Goal: Task Accomplishment & Management: Manage account settings

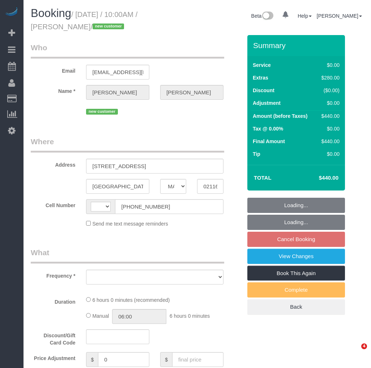
select select "MA"
select select "string:US"
select select "object:758"
select select "spot3"
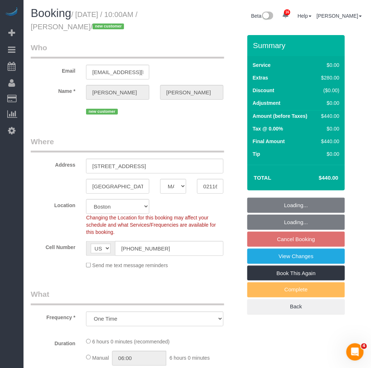
select select "1"
select select "number:58"
select select "number:70"
select select "number:15"
select select "number:5"
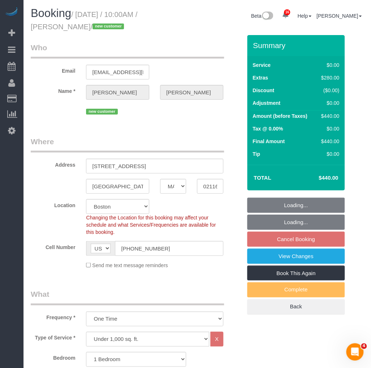
select select "string:stripe-pm_1S6AvA4VGloSiKo7xSJDXScx"
select select
select select "object:1068"
select select "spot59"
select select "1"
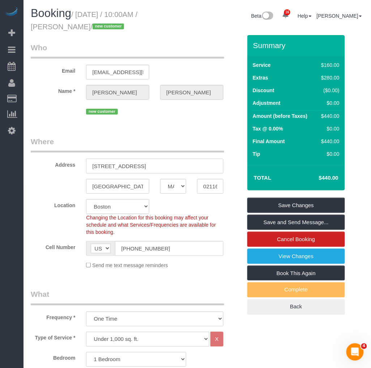
drag, startPoint x: 173, startPoint y: 168, endPoint x: 81, endPoint y: 170, distance: 92.2
click at [81, 170] on div "255 Beacon Street Unit #53" at bounding box center [155, 166] width 148 height 15
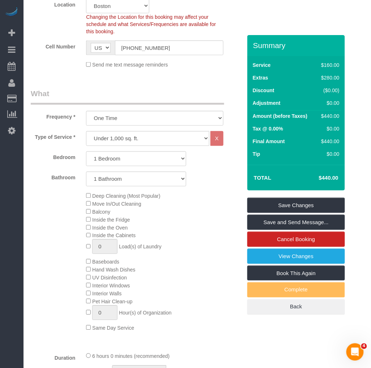
scroll to position [120, 0]
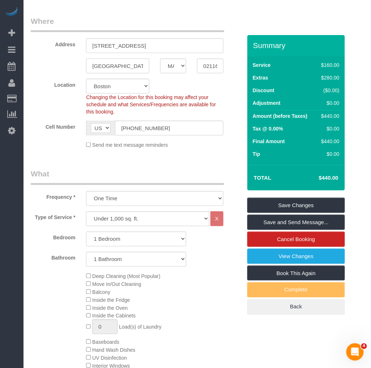
drag, startPoint x: 123, startPoint y: 68, endPoint x: 73, endPoint y: 67, distance: 49.9
click at [73, 67] on div "Boston AK AL AR AZ CA CO CT DC DE FL GA HI IA ID IL IN KS KY LA MA MD ME MI MN …" at bounding box center [136, 66] width 222 height 15
click at [211, 71] on input "02116" at bounding box center [210, 66] width 26 height 15
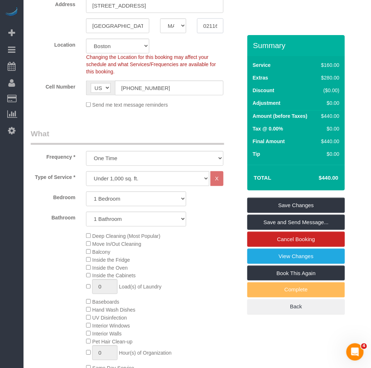
scroll to position [241, 0]
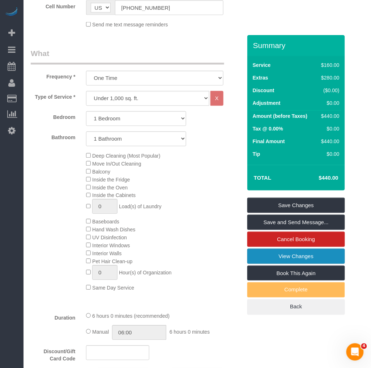
click at [250, 254] on link "View Changes" at bounding box center [296, 256] width 98 height 15
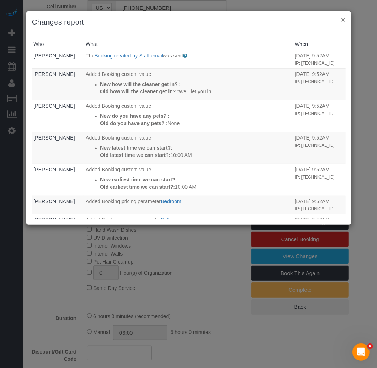
drag, startPoint x: 344, startPoint y: 18, endPoint x: 340, endPoint y: 23, distance: 6.7
click at [342, 22] on button "×" at bounding box center [343, 20] width 4 height 8
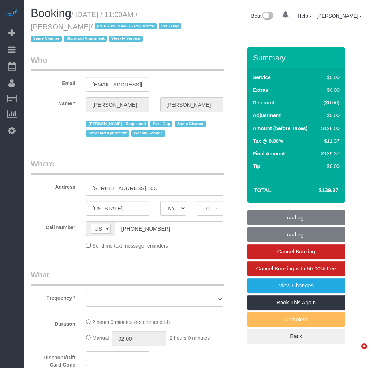
select select "NY"
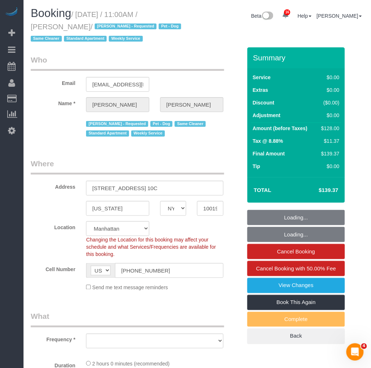
select select "object:786"
select select "string:stripe-pm_1Qprwf4VGloSiKo7wcYFckr9"
select select "1"
select select "spot1"
select select "number:58"
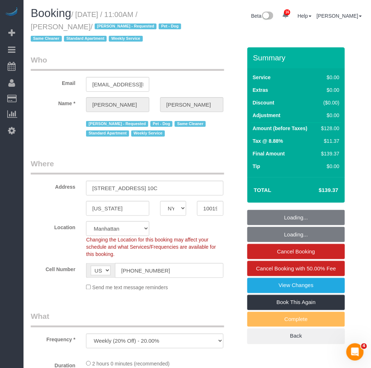
select select "number:71"
select select "number:13"
select select "number:5"
select select "object:1043"
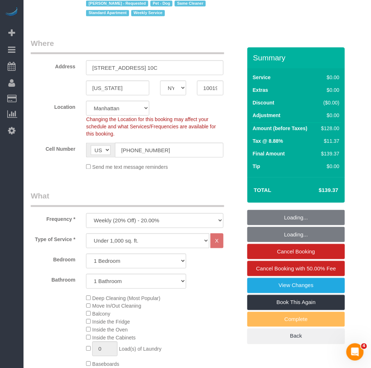
select select "1"
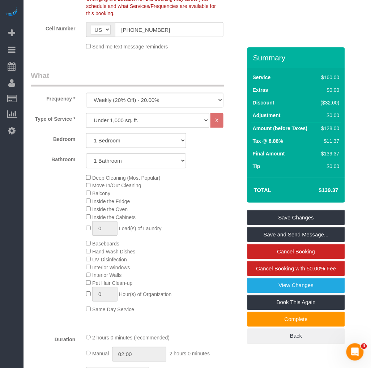
scroll to position [321, 0]
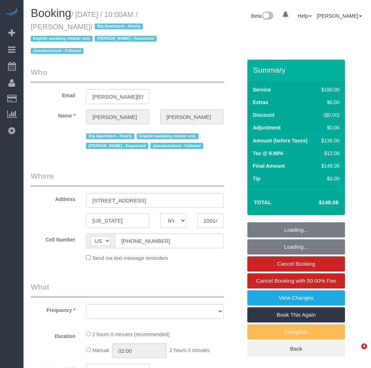
select select "NY"
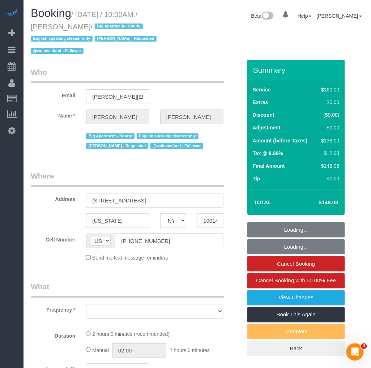
select select "number:89"
select select "number:90"
select select "number:15"
select select "number:5"
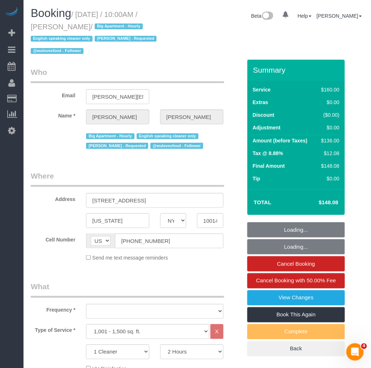
select select "object:1006"
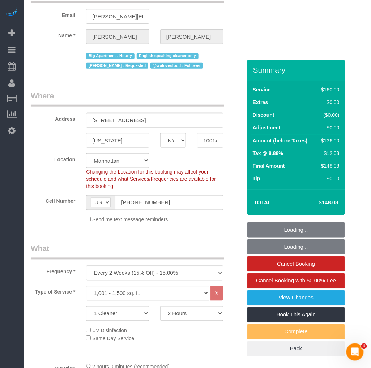
select select "string:stripe-pm_1PMbKH4VGloSiKo7I2gXikHa"
select select "spot1"
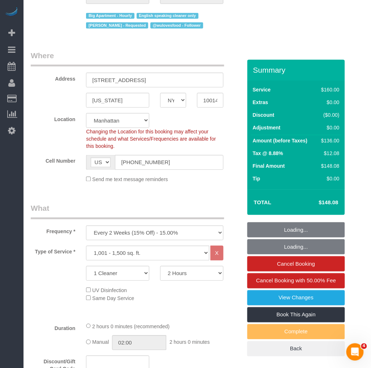
select select "object:1443"
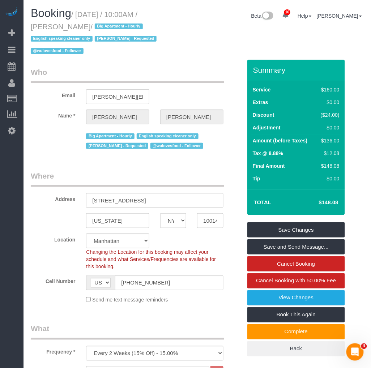
drag, startPoint x: 67, startPoint y: 26, endPoint x: 32, endPoint y: 26, distance: 35.4
click at [32, 26] on small "/ September 11, 2025 / 10:00AM / Kruti Sheth / Big Apartment - Hourly English s…" at bounding box center [95, 32] width 128 height 45
copy small "Kruti Sheth"
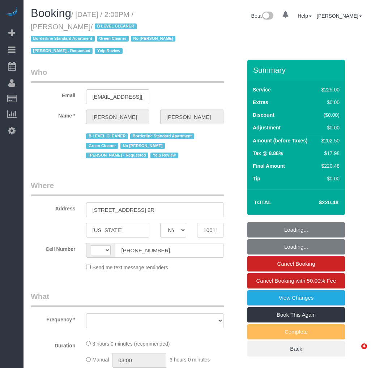
select select "NY"
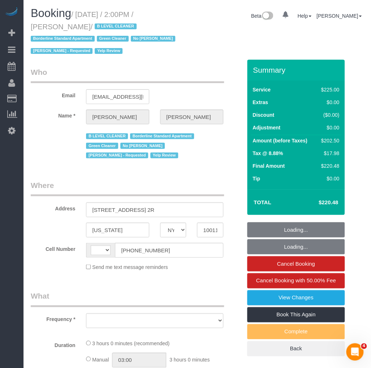
select select "string:US"
select select "object:788"
select select "number:89"
select select "number:90"
select select "number:15"
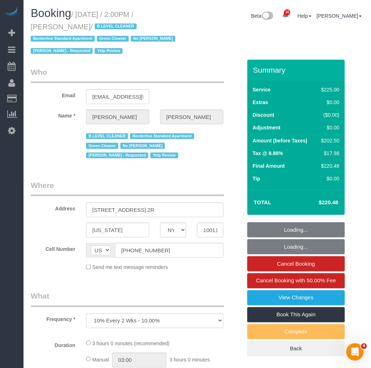
select select "number:5"
select select "number:21"
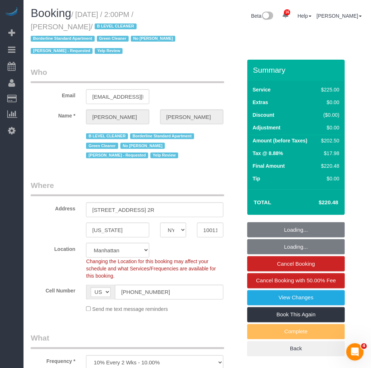
drag, startPoint x: 80, startPoint y: 12, endPoint x: 75, endPoint y: 22, distance: 11.2
click at [75, 22] on small "/ September 11, 2025 / 2:00PM / Nunzio Thron / B LEVEL CLEANER Borderline Stand…" at bounding box center [104, 32] width 147 height 45
select select "string:stripe-pm_1JZ5044VGloSiKo7i4QiPjXD"
select select "spot1"
select select "180"
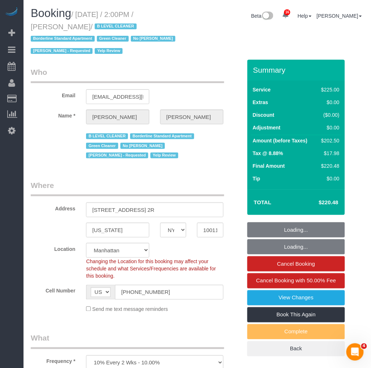
select select "object:1467"
copy small "September 11, 2025 / 2:00PM / Nunzio Thron"
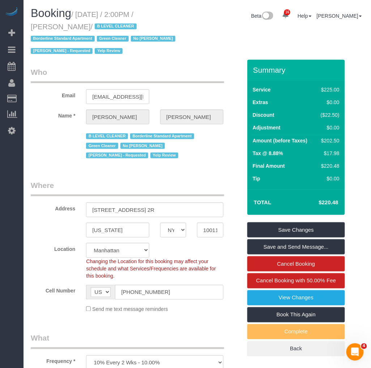
click at [70, 26] on small "/ September 11, 2025 / 2:00PM / Nunzio Thron / B LEVEL CLEANER Borderline Stand…" at bounding box center [104, 32] width 147 height 45
click at [74, 30] on small "/ September 11, 2025 / 2:00PM / Nunzio Thron / B LEVEL CLEANER Borderline Stand…" at bounding box center [104, 32] width 147 height 45
drag, startPoint x: 74, startPoint y: 26, endPoint x: 33, endPoint y: 28, distance: 41.6
click at [33, 28] on small "/ September 11, 2025 / 2:00PM / Nunzio Thron / B LEVEL CLEANER Borderline Stand…" at bounding box center [104, 32] width 147 height 45
copy small "Nunzio Thron"
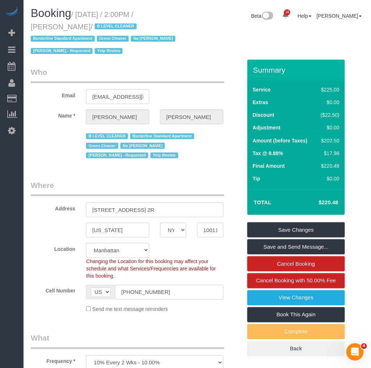
click at [78, 13] on small "/ September 11, 2025 / 2:00PM / Nunzio Thron / B LEVEL CLEANER Borderline Stand…" at bounding box center [104, 32] width 147 height 45
drag, startPoint x: 80, startPoint y: 11, endPoint x: 75, endPoint y: 23, distance: 12.8
click at [75, 23] on small "/ September 11, 2025 / 2:00PM / Nunzio Thron / B LEVEL CLEANER Borderline Stand…" at bounding box center [104, 32] width 147 height 45
copy small "September 11, 2025 / 2:00PM / Nunzio Thron"
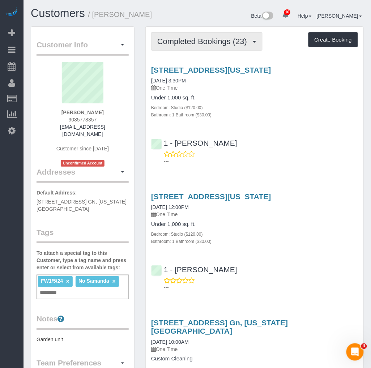
click at [196, 41] on span "Completed Bookings (23)" at bounding box center [203, 41] width 93 height 9
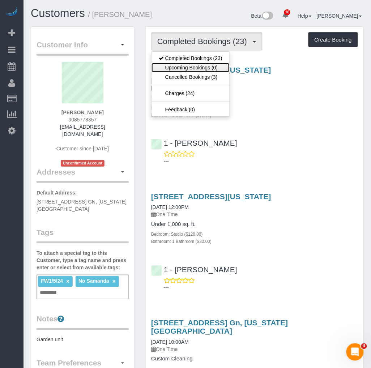
click at [179, 65] on link "Upcoming Bookings (0)" at bounding box center [190, 67] width 78 height 9
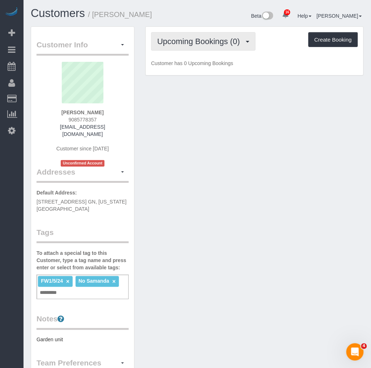
click at [216, 35] on button "Upcoming Bookings (0)" at bounding box center [203, 41] width 104 height 18
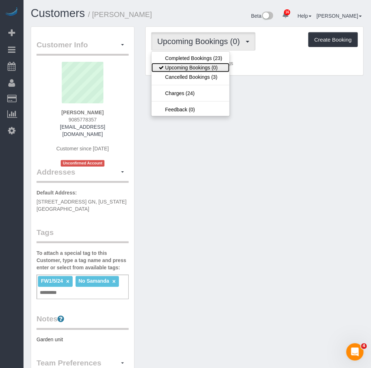
click at [196, 67] on link "Upcoming Bookings (0)" at bounding box center [190, 67] width 78 height 9
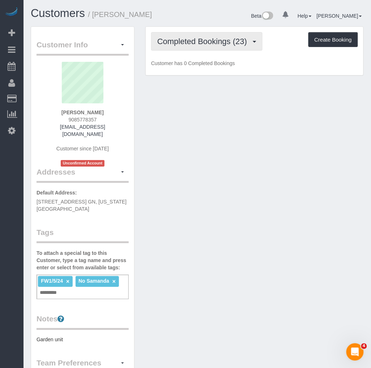
click at [232, 44] on span "Completed Bookings (23)" at bounding box center [203, 41] width 93 height 9
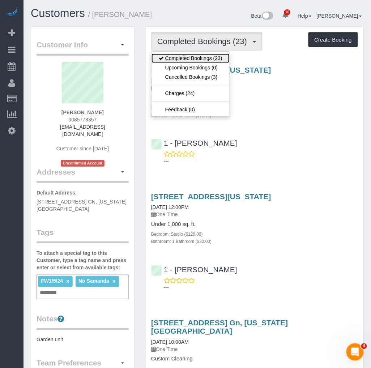
click at [207, 60] on link "Completed Bookings (23)" at bounding box center [190, 58] width 78 height 9
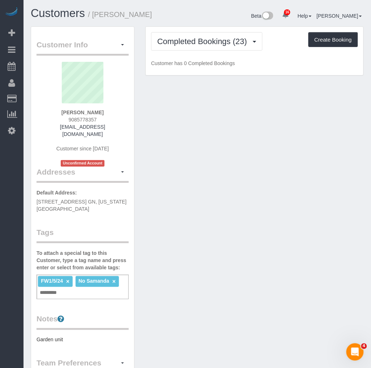
click at [178, 10] on h1 "Customers / [PERSON_NAME]" at bounding box center [111, 13] width 161 height 12
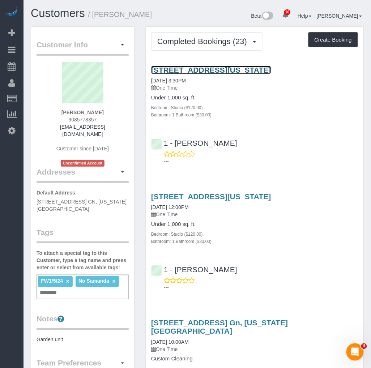
click at [207, 70] on link "120 West 21st Street, Apt. 1208,, New York, NY 10011" at bounding box center [211, 70] width 120 height 8
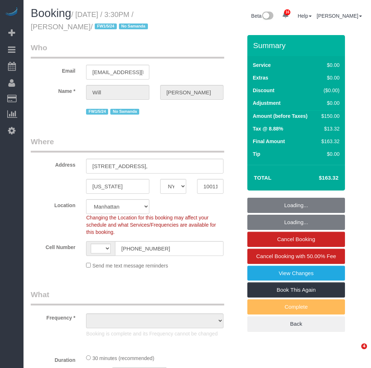
select select "NY"
select select "number:89"
select select "number:90"
select select "number:15"
select select "number:5"
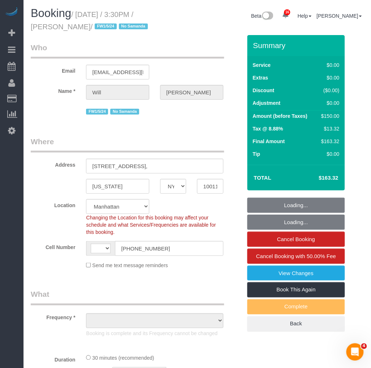
select select "string:[GEOGRAPHIC_DATA]"
select select "object:924"
select select "string:stripe-pm_1MHuyV4VGloSiKo7TR8fnvXk"
select select "object:1470"
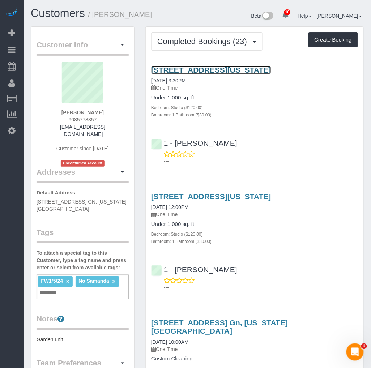
click at [234, 68] on link "[STREET_ADDRESS][US_STATE]" at bounding box center [211, 70] width 120 height 8
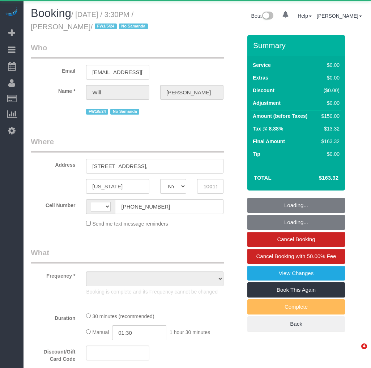
select select "NY"
select select "string:[GEOGRAPHIC_DATA]"
select select "object:530"
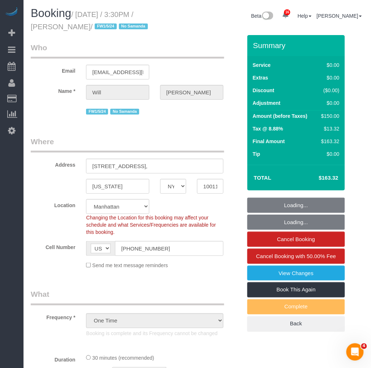
select select "number:89"
select select "number:90"
select select "number:15"
select select "number:5"
select select "string:stripe-pm_1MHuyV4VGloSiKo7TR8fnvXk"
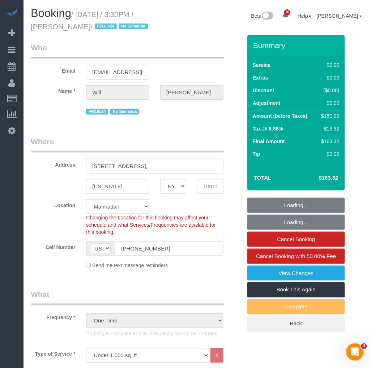
select select "object:1506"
click at [183, 163] on input "[STREET_ADDRESS]," at bounding box center [154, 166] width 137 height 15
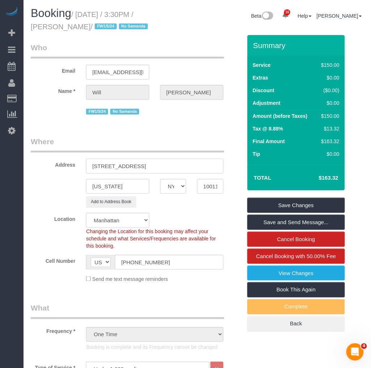
click at [159, 166] on input "120 West 21st Street, Apt. 1208" at bounding box center [154, 166] width 137 height 15
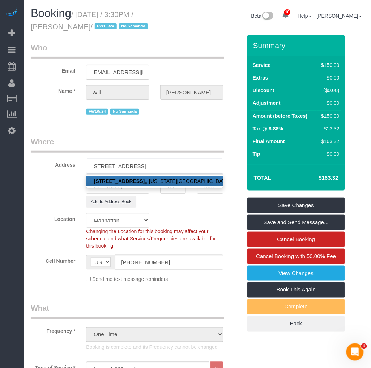
click at [156, 167] on input "120 West 21st Street, Apt. 1208" at bounding box center [154, 166] width 137 height 15
click at [158, 165] on input "120 West 21st Street, Apt. 1208" at bounding box center [154, 166] width 137 height 15
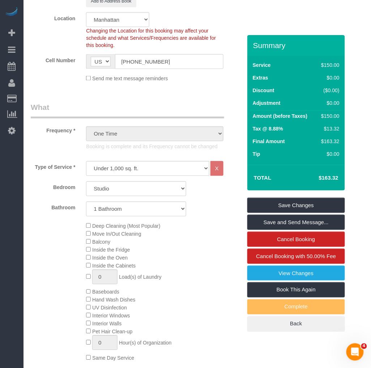
scroll to position [281, 0]
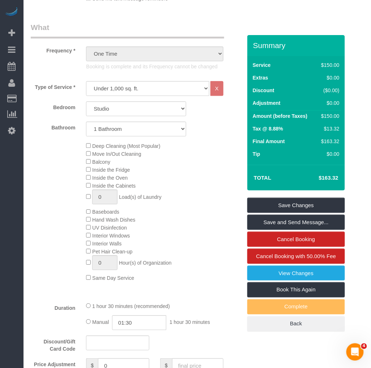
type input "120 West 21st Street, Apt. 1208"
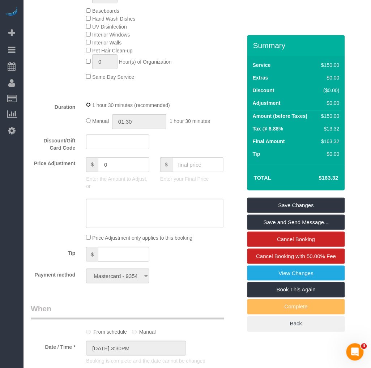
scroll to position [562, 0]
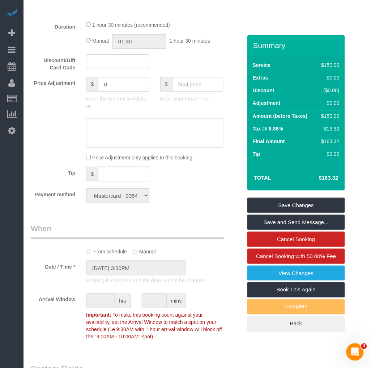
click at [326, 180] on h4 "$163.32" at bounding box center [317, 178] width 41 height 6
copy div "$163.32 Save Changes Save and Send Message... Cancel Booking Cancel Booking wit…"
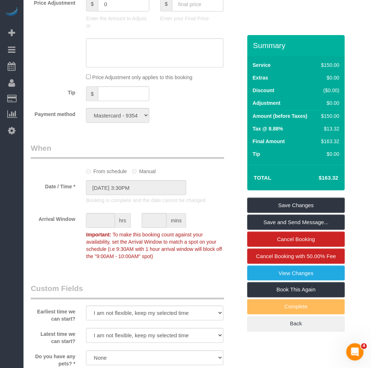
scroll to position [763, 0]
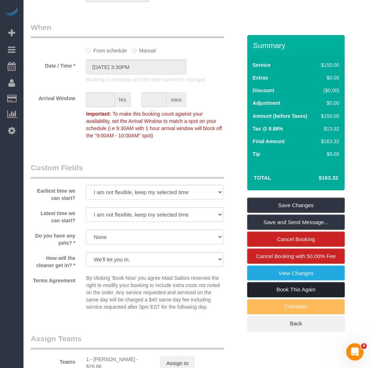
click at [275, 287] on link "Book This Again" at bounding box center [296, 289] width 98 height 15
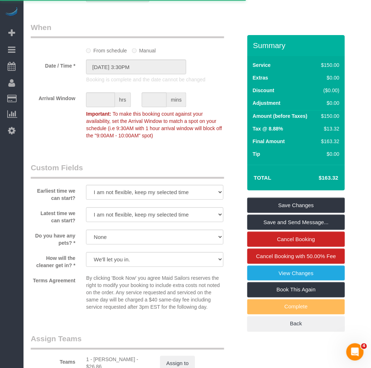
select select "NY"
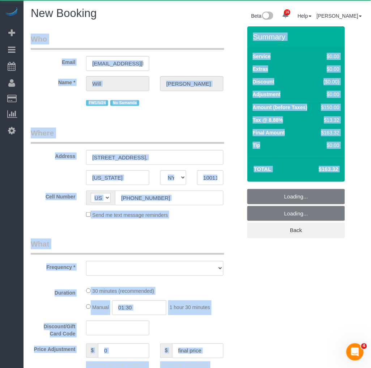
select select "string:stripe-pm_1MHuyV4VGloSiKo7TR8fnvXk"
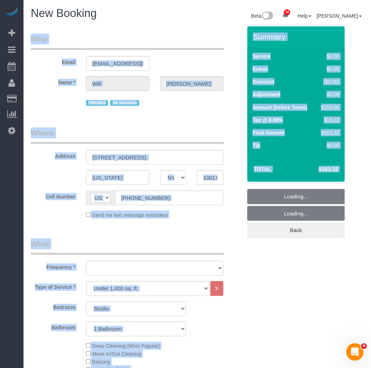
select select "object:2476"
select select "number:89"
select select "number:90"
select select "number:15"
select select "number:5"
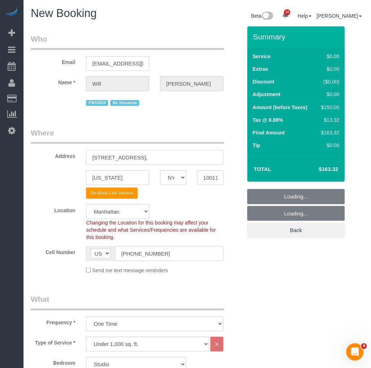
click at [185, 159] on input "120 West 21st Street, Apt. 1208," at bounding box center [154, 157] width 137 height 15
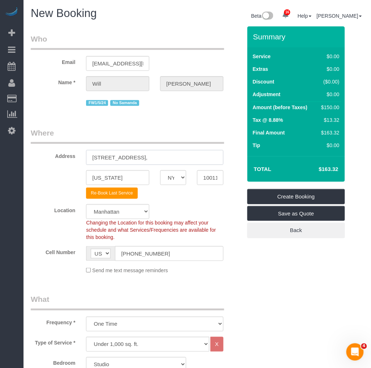
select select "object:2948"
click at [183, 158] on input "120 West 21st Street, Apt. 1208." at bounding box center [154, 157] width 137 height 15
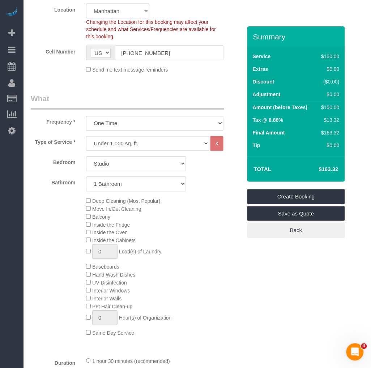
scroll to position [80, 0]
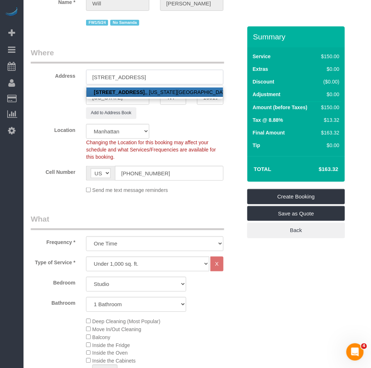
type input "120 West 21st Street, Apt. 1208"
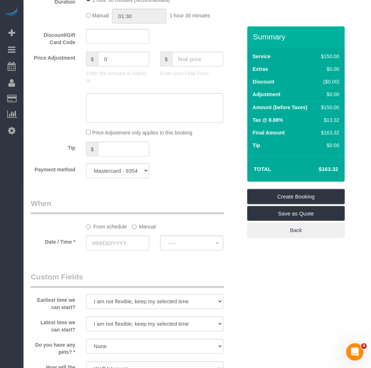
scroll to position [602, 0]
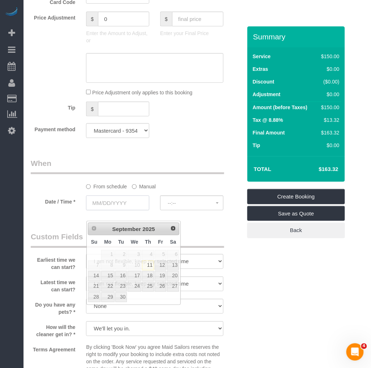
click at [120, 210] on input "text" at bounding box center [117, 203] width 63 height 15
click at [163, 266] on link "12" at bounding box center [161, 266] width 12 height 10
type input "09/12/2025"
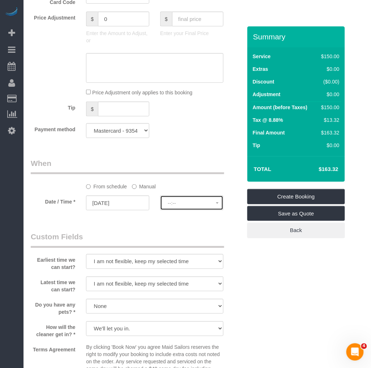
click at [169, 206] on span "--:--" at bounding box center [192, 203] width 48 height 6
select select "spot6"
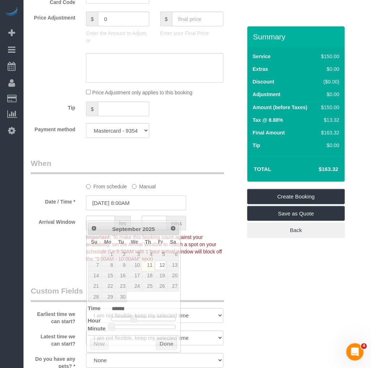
click at [126, 210] on input "09/12/2025 8:00AM" at bounding box center [136, 203] width 100 height 15
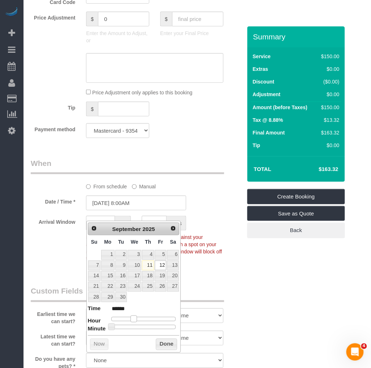
type input "09/12/2025 12:00PM"
type input "*******"
type input "09/12/2025 1:00PM"
type input "******"
type input "09/12/2025 2:00PM"
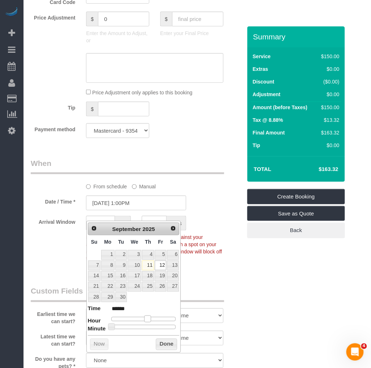
type input "******"
type input "09/12/2025 1:00PM"
type input "******"
drag, startPoint x: 135, startPoint y: 318, endPoint x: 104, endPoint y: 329, distance: 33.3
click at [147, 319] on span at bounding box center [147, 319] width 7 height 7
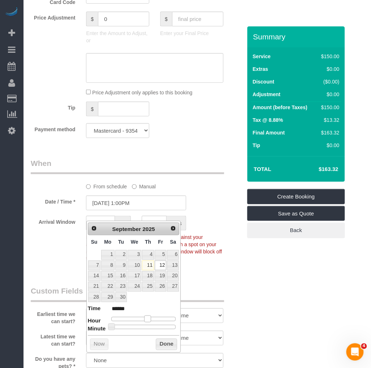
type input "[DATE] 12:00PM"
type input "*******"
type input "[DATE] 1:00PM"
type input "******"
click at [150, 320] on span at bounding box center [147, 319] width 7 height 7
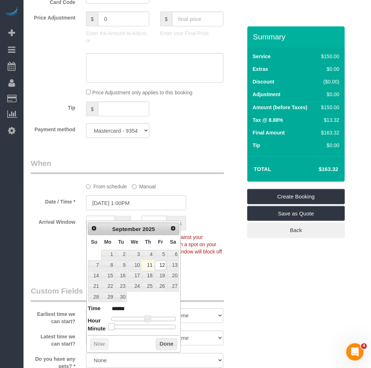
type input "09/12/2025 1:05PM"
type input "******"
type input "09/12/2025 1:10PM"
type input "******"
type input "09/12/2025 1:15PM"
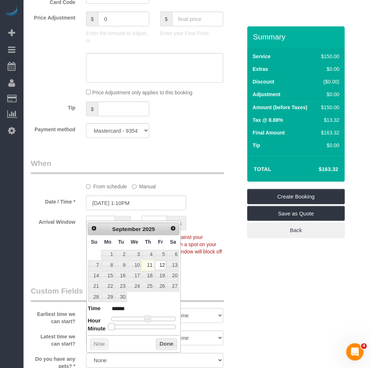
type input "******"
type input "09/12/2025 1:20PM"
type input "******"
type input "09/12/2025 1:25PM"
type input "******"
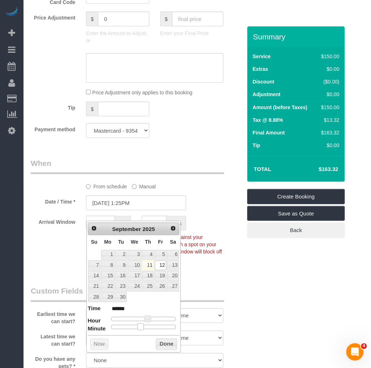
type input "[DATE] 1:30PM"
type input "******"
type input "09/12/2025 1:35PM"
type input "******"
type input "[DATE] 1:30PM"
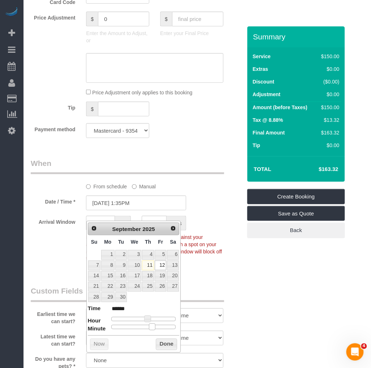
type input "******"
drag, startPoint x: 112, startPoint y: 327, endPoint x: 147, endPoint y: 327, distance: 35.4
click at [147, 327] on span at bounding box center [146, 327] width 7 height 7
click at [161, 344] on button "Done" at bounding box center [166, 345] width 21 height 12
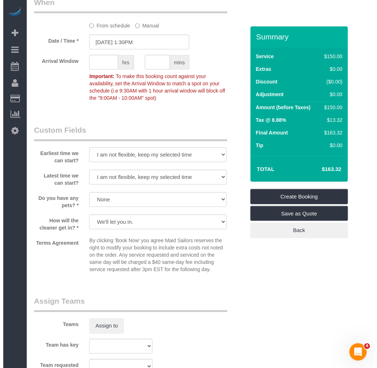
scroll to position [803, 0]
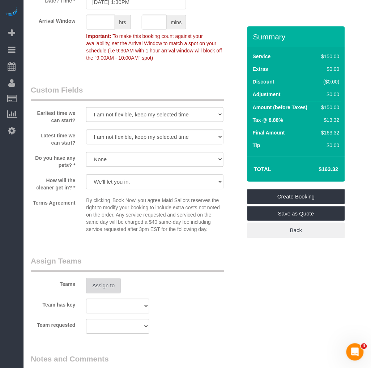
click at [97, 294] on button "Assign to" at bounding box center [103, 285] width 35 height 15
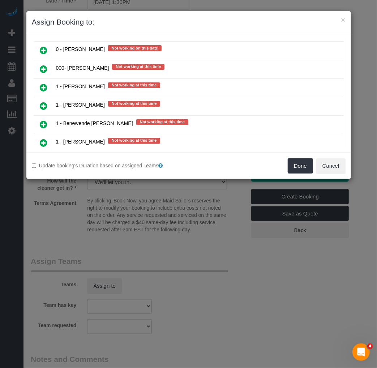
scroll to position [723, 0]
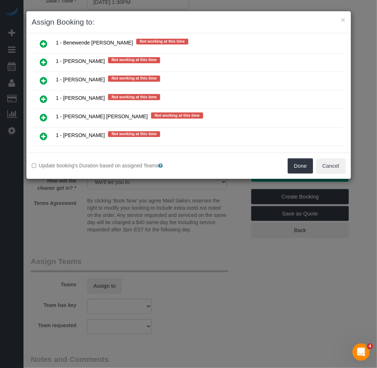
click at [44, 132] on icon at bounding box center [44, 136] width 8 height 9
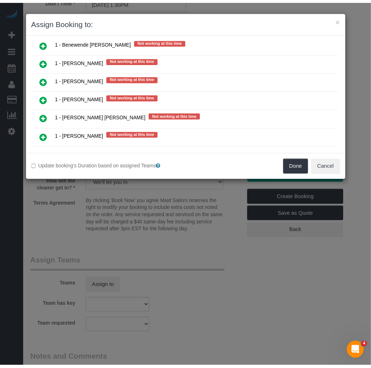
scroll to position [740, 0]
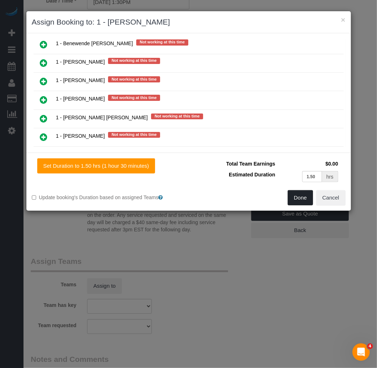
click at [302, 201] on button "Done" at bounding box center [300, 197] width 25 height 15
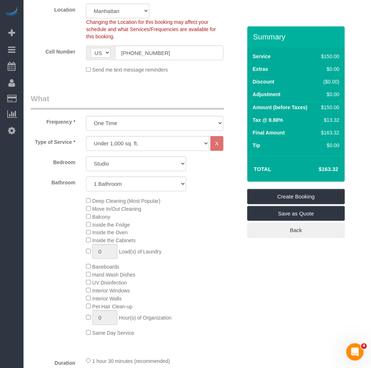
scroll to position [120, 0]
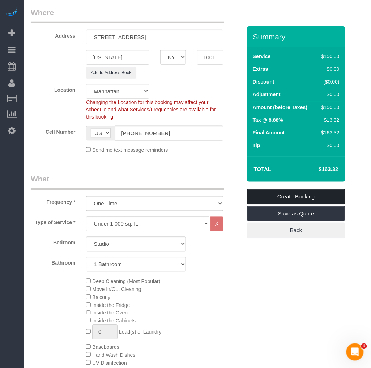
click at [288, 199] on link "Create Booking" at bounding box center [296, 196] width 98 height 15
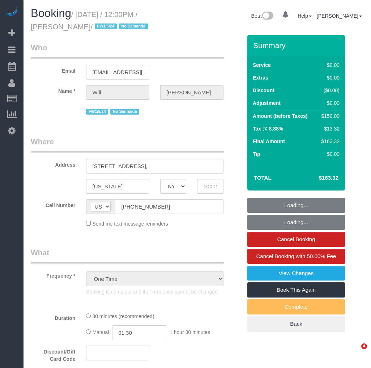
select select "NY"
select select "string:stripe-pm_1MHuyV4VGloSiKo7TR8fnvXk"
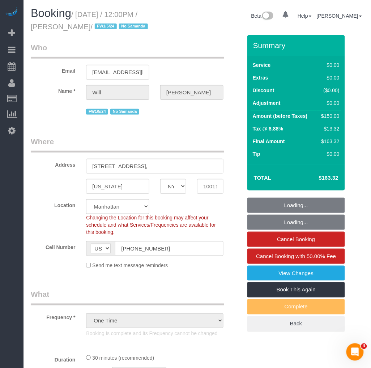
select select "spot1"
select select "number:89"
select select "number:90"
select select "number:15"
select select "number:5"
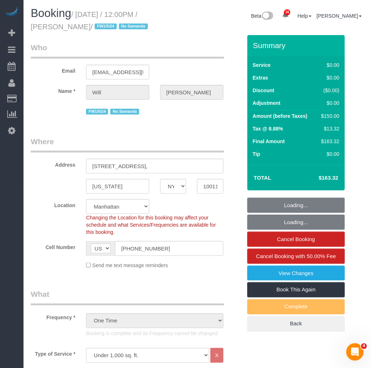
select select "object:1461"
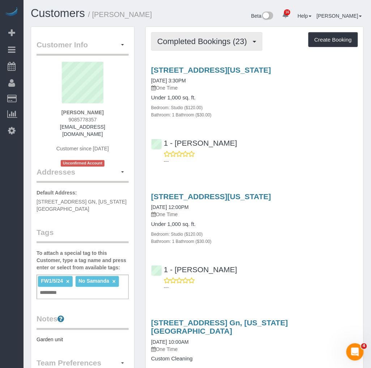
click at [202, 46] on button "Completed Bookings (23)" at bounding box center [206, 41] width 111 height 18
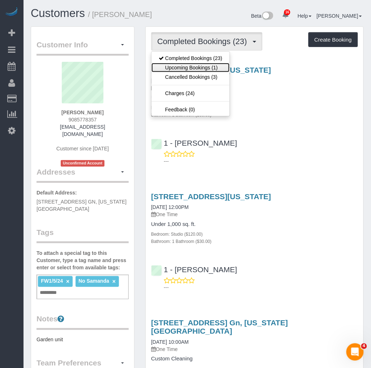
click at [186, 69] on link "Upcoming Bookings (1)" at bounding box center [190, 67] width 78 height 9
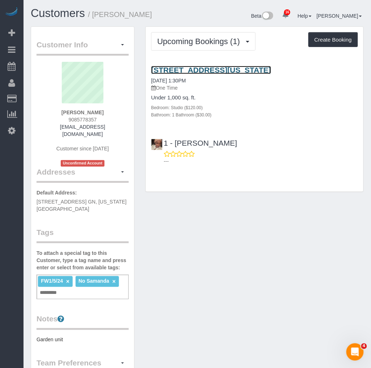
click at [211, 70] on link "[STREET_ADDRESS][US_STATE]" at bounding box center [211, 70] width 120 height 8
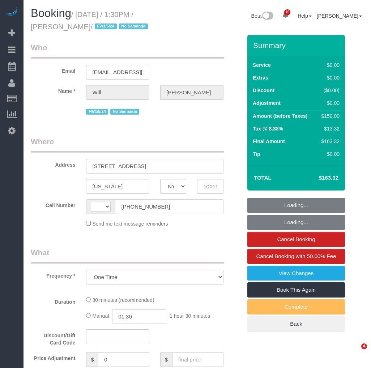
select select "NY"
select select "string:[GEOGRAPHIC_DATA]"
select select "number:89"
select select "number:90"
select select "number:15"
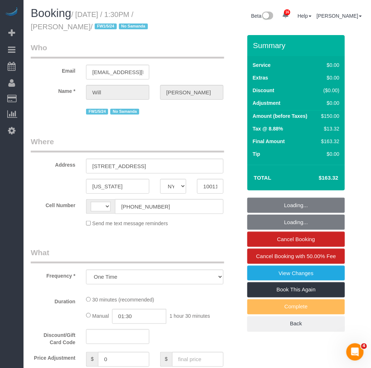
select select "number:5"
select select "string:stripe-pm_1MHuyV4VGloSiKo7TR8fnvXk"
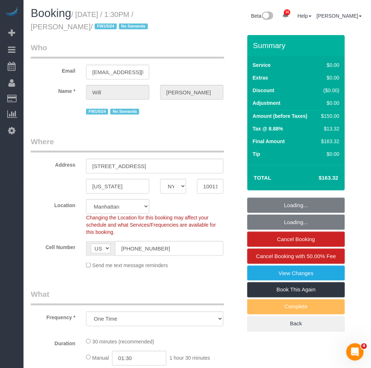
select select "object:923"
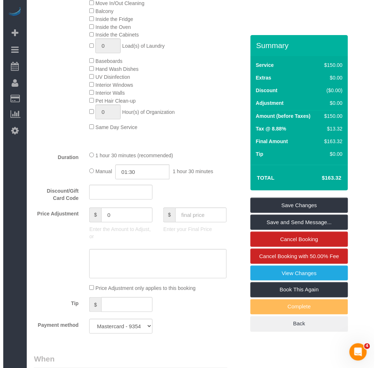
scroll to position [522, 0]
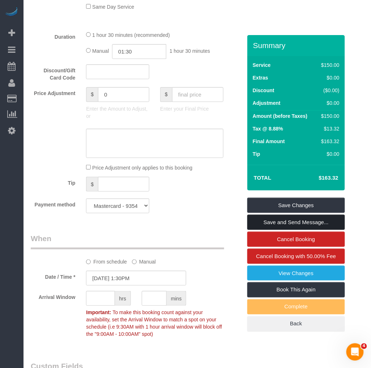
click at [281, 218] on link "Save and Send Message..." at bounding box center [296, 222] width 98 height 15
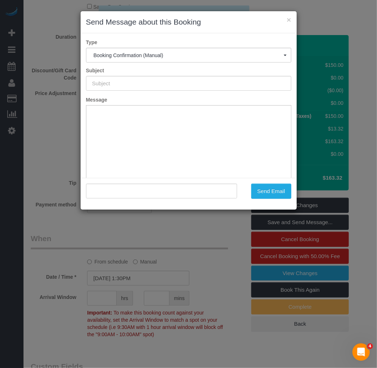
scroll to position [0, 0]
type input "Cleaning Confirmed for [DATE] 1:30pm"
type input ""[PERSON_NAME]" <[EMAIL_ADDRESS][DOMAIN_NAME]>"
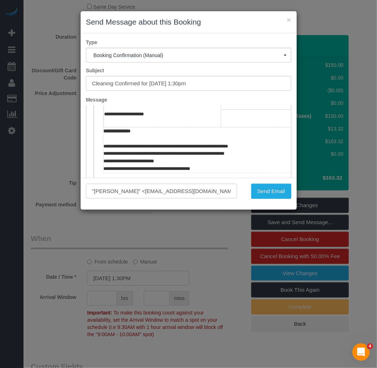
scroll to position [241, 0]
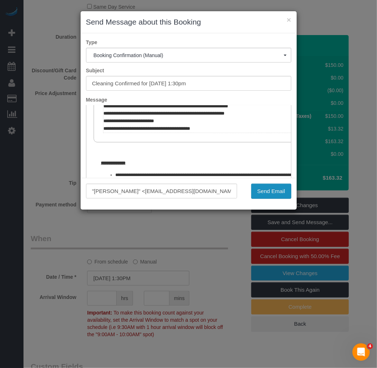
click at [276, 194] on button "Send Email" at bounding box center [271, 191] width 40 height 15
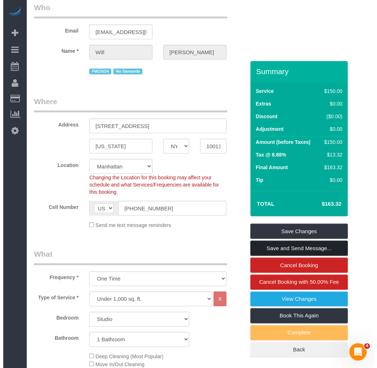
scroll to position [0, 0]
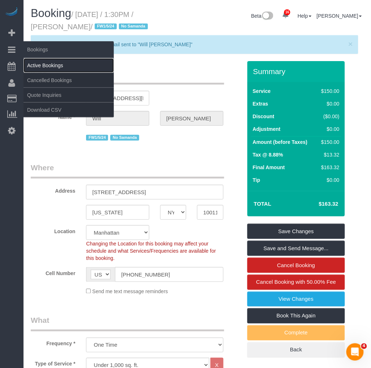
click at [43, 64] on link "Active Bookings" at bounding box center [68, 65] width 90 height 14
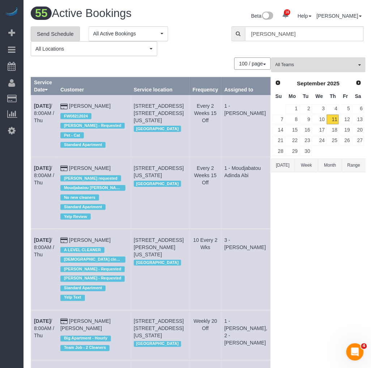
click at [65, 31] on link "Send Schedule" at bounding box center [55, 33] width 49 height 15
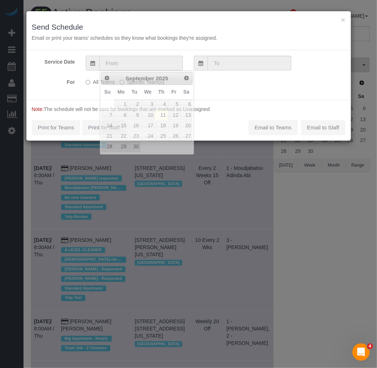
click at [121, 63] on input "text" at bounding box center [141, 63] width 84 height 15
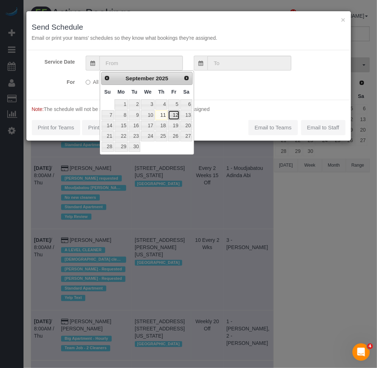
click at [173, 116] on link "12" at bounding box center [174, 115] width 12 height 10
type input "[DATE]"
click at [173, 116] on link "12" at bounding box center [174, 115] width 12 height 10
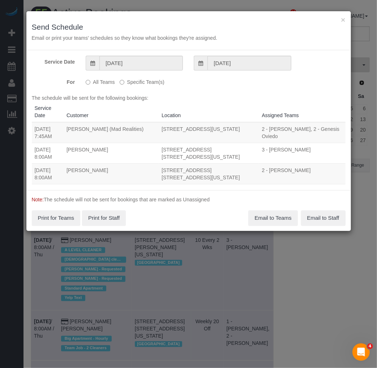
scroll to position [40, 0]
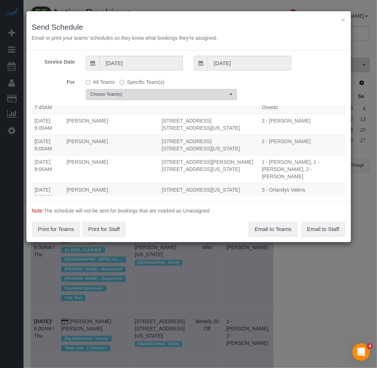
click at [153, 94] on span "Choose Team(s)" at bounding box center [158, 94] width 137 height 6
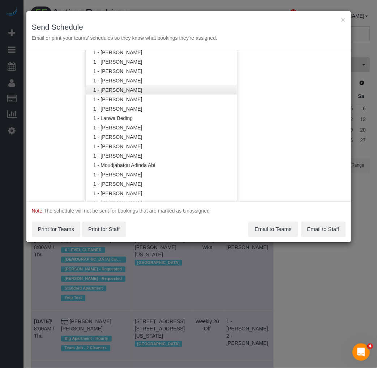
scroll to position [241, 0]
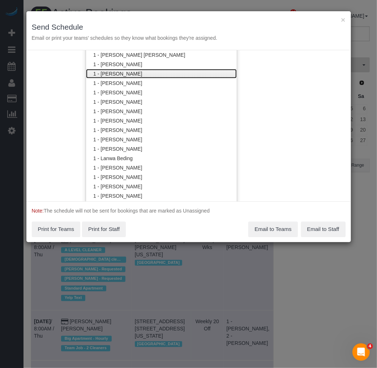
click at [138, 75] on link "1 - [PERSON_NAME]" at bounding box center [161, 73] width 151 height 9
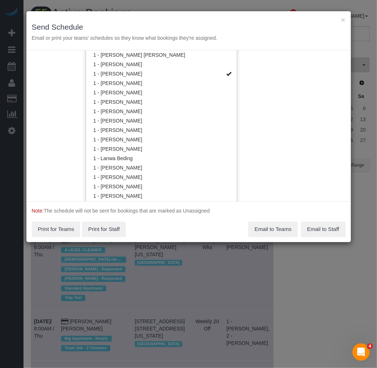
click at [264, 134] on div "Service Date 09/12/2025 09/12/2025 For All Teams Specific Team(s) 1 - Fatoumata…" at bounding box center [188, 125] width 325 height 151
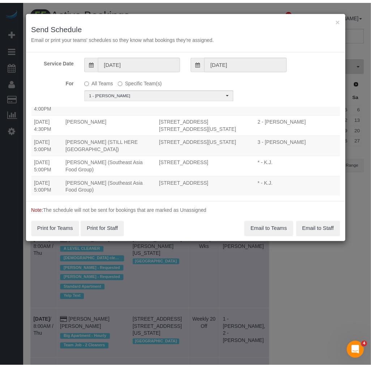
scroll to position [0, 0]
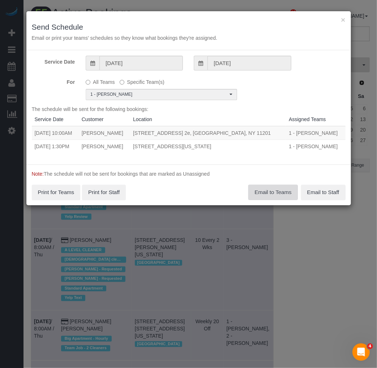
click at [268, 192] on button "Email to Teams" at bounding box center [272, 192] width 49 height 15
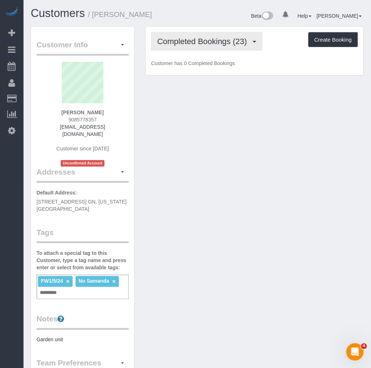
click at [192, 46] on button "Completed Bookings (23)" at bounding box center [206, 41] width 111 height 18
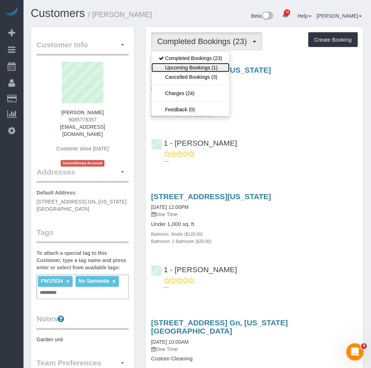
drag, startPoint x: 183, startPoint y: 69, endPoint x: 187, endPoint y: 69, distance: 4.0
click at [183, 69] on link "Upcoming Bookings (1)" at bounding box center [190, 67] width 78 height 9
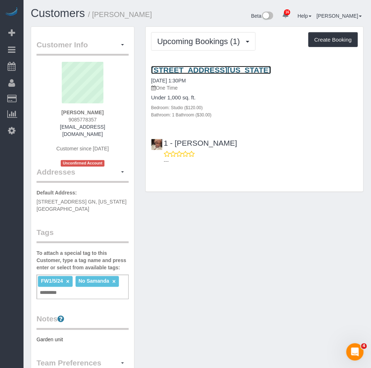
click at [201, 70] on link "120 West 21st Street, Apt. 1208, New York, NY 10011" at bounding box center [211, 70] width 120 height 8
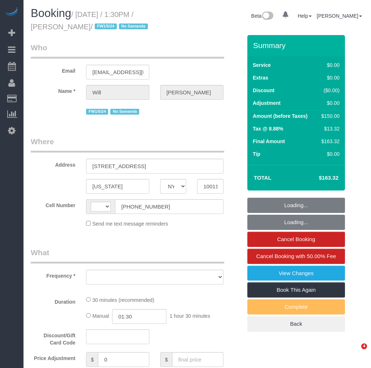
select select "NY"
select select "number:89"
select select "number:90"
select select "number:15"
select select "number:5"
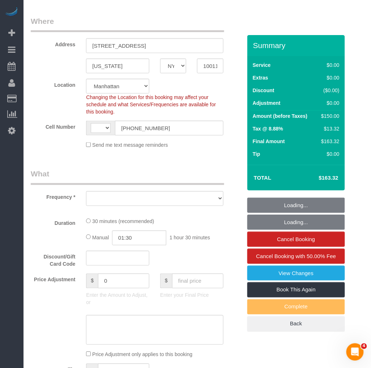
select select "string:[GEOGRAPHIC_DATA]"
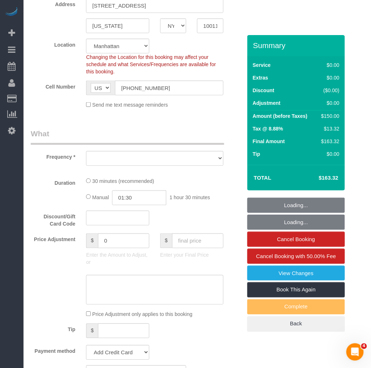
select select "object:1360"
select select "string:stripe-pm_1MHuyV4VGloSiKo7TR8fnvXk"
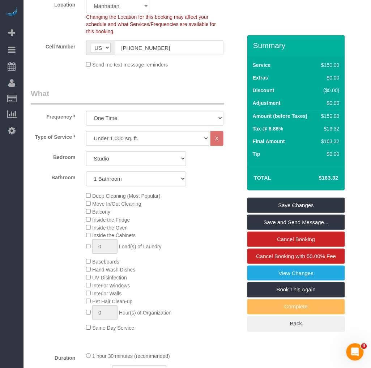
scroll to position [241, 0]
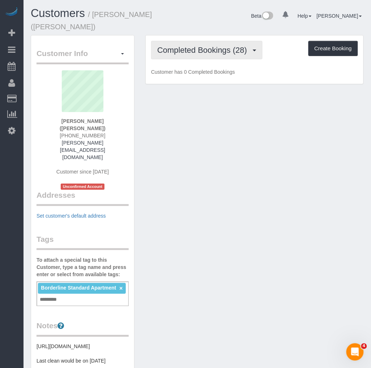
click at [246, 46] on span "Completed Bookings (28)" at bounding box center [203, 50] width 93 height 9
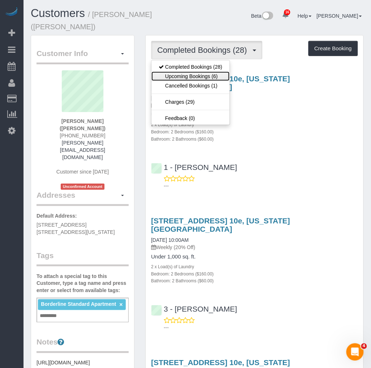
click at [194, 74] on link "Upcoming Bookings (6)" at bounding box center [190, 76] width 78 height 9
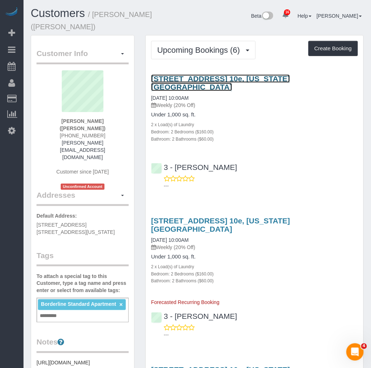
click at [196, 78] on link "[STREET_ADDRESS] 10e, [US_STATE][GEOGRAPHIC_DATA]" at bounding box center [220, 82] width 139 height 17
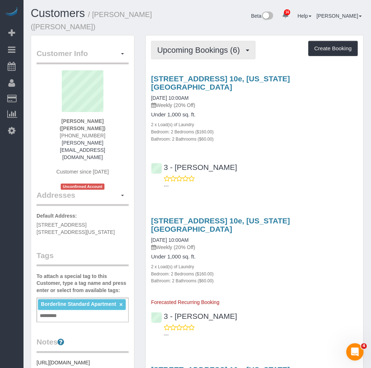
click at [212, 55] on button "Upcoming Bookings (6)" at bounding box center [203, 50] width 104 height 18
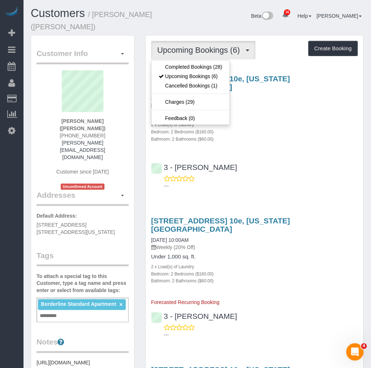
click at [212, 55] on button "Upcoming Bookings (6)" at bounding box center [203, 50] width 104 height 18
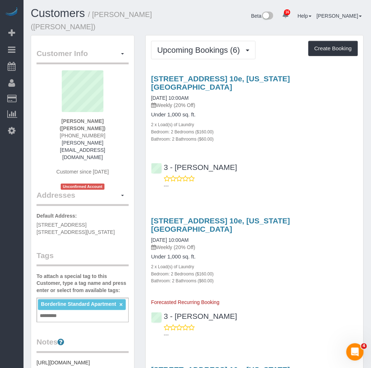
click at [106, 13] on small "/ Johanna Goetze (Peter Harrington)" at bounding box center [91, 20] width 121 height 20
copy small "[PERSON_NAME]"
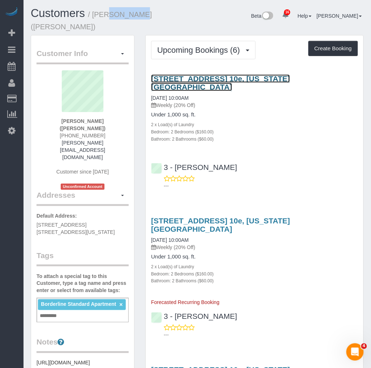
click at [221, 77] on link "501 East 74th Street, Apt. 10e, New York, NY 10021" at bounding box center [220, 82] width 139 height 17
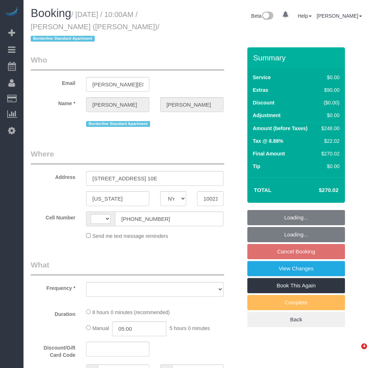
select select "NY"
select select "string:[GEOGRAPHIC_DATA]"
select select "object:764"
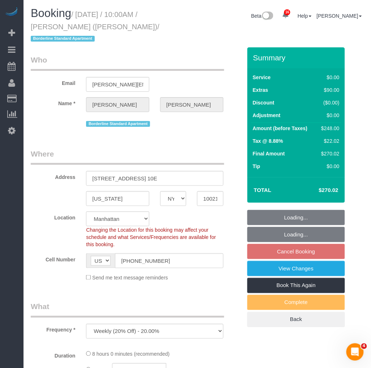
select select "string:stripe-pm_1R58S94VGloSiKo7oTDM75CS"
select select "2"
select select "number:57"
select select "number:73"
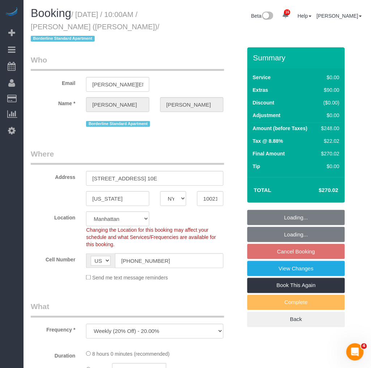
select select "number:15"
select select "number:6"
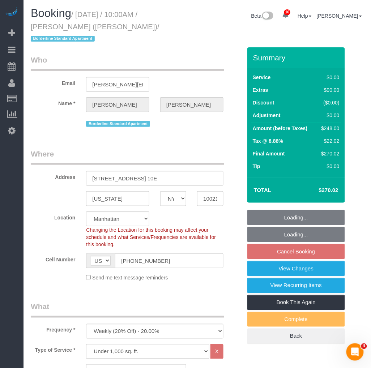
select select "spot3"
select select "object:1448"
select select "2"
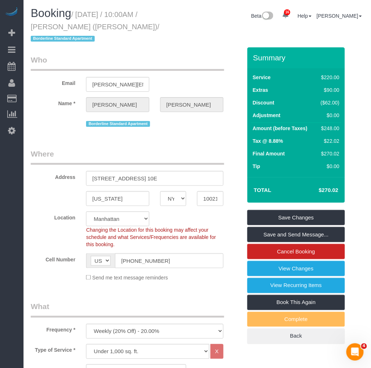
drag, startPoint x: 125, startPoint y: 23, endPoint x: 145, endPoint y: 27, distance: 20.0
click at [145, 27] on small "/ [DATE] / 10:00AM / [PERSON_NAME] ([PERSON_NAME]) / Borderline Standard Apartm…" at bounding box center [95, 26] width 129 height 33
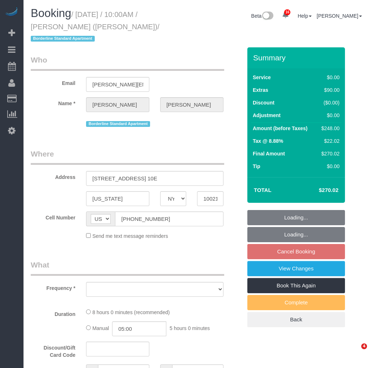
select select "NY"
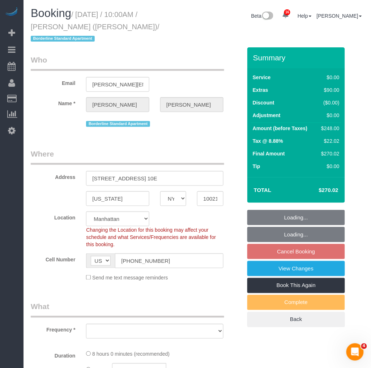
select select "object:911"
select select "string:stripe-pm_1R58S94VGloSiKo7oTDM75CS"
select select "spot3"
select select "number:57"
select select "number:73"
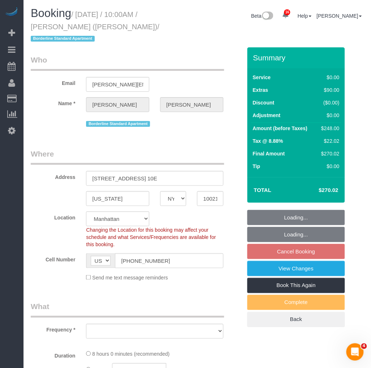
select select "number:15"
select select "number:6"
select select "2"
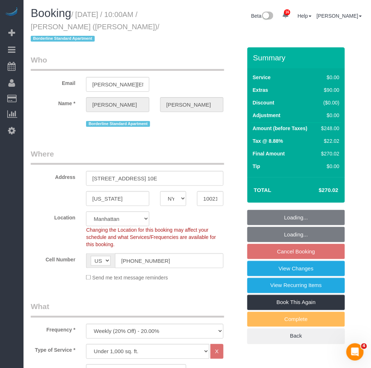
select select "object:1448"
select select "2"
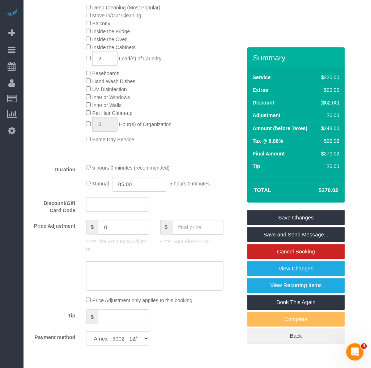
scroll to position [482, 0]
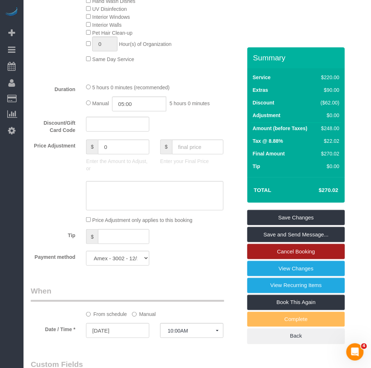
click at [273, 248] on link "Cancel Booking" at bounding box center [296, 251] width 98 height 15
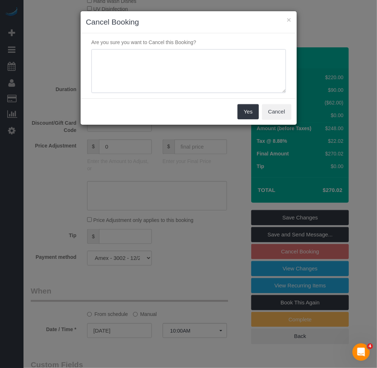
click at [196, 73] on textarea at bounding box center [188, 71] width 194 height 44
type textarea "Customer requested."
click at [248, 115] on button "Yes" at bounding box center [248, 111] width 21 height 15
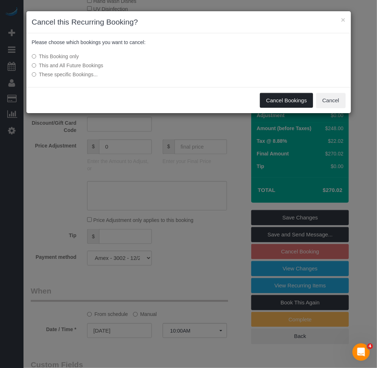
click at [283, 103] on button "Cancel Bookings" at bounding box center [286, 100] width 53 height 15
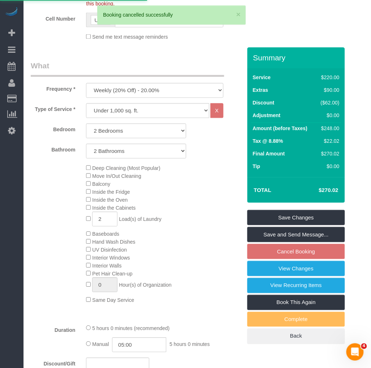
scroll to position [120, 0]
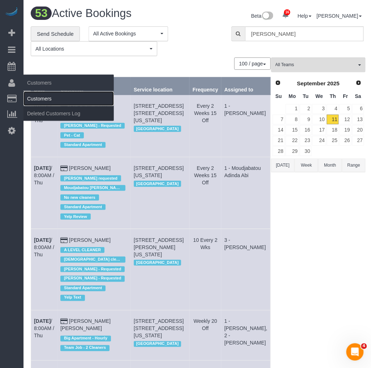
click at [47, 98] on link "Customers" at bounding box center [68, 98] width 90 height 14
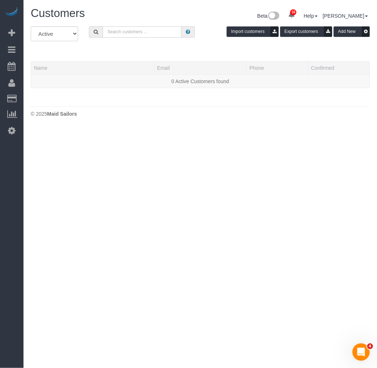
drag, startPoint x: 115, startPoint y: 29, endPoint x: 119, endPoint y: 29, distance: 4.3
click at [115, 29] on input "text" at bounding box center [142, 31] width 79 height 11
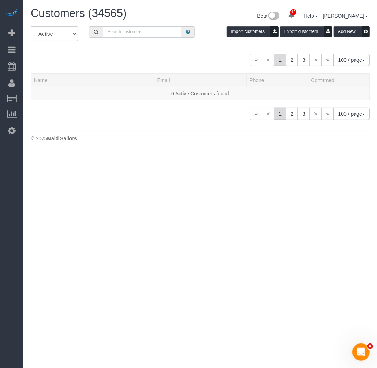
paste input "https://maidsailors.slack.com/archives/CQ46VRFST/p1757613561558989"
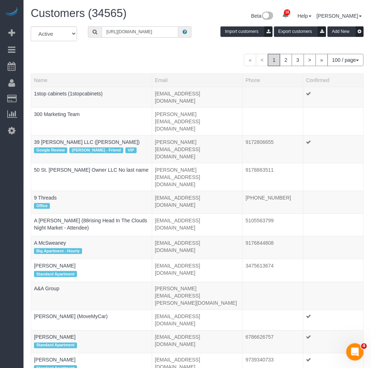
click at [145, 33] on input "https://maidsailors.slack.com/archives/CQ46VRFST/p1757613561558989" at bounding box center [140, 31] width 77 height 11
paste input "Johanna Goetze"
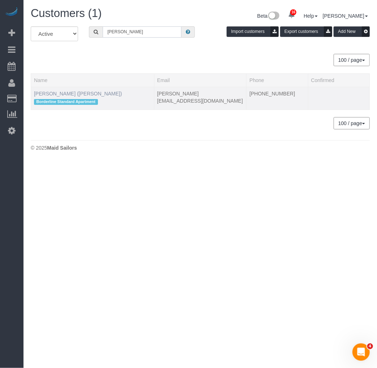
type input "Johanna Goetze"
click at [98, 95] on link "Johanna Goetze (Peter Harrington)" at bounding box center [78, 94] width 88 height 6
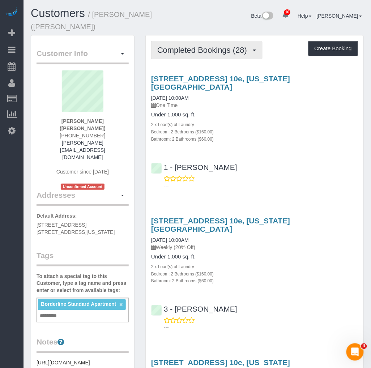
click at [222, 55] on button "Completed Bookings (28)" at bounding box center [206, 50] width 111 height 18
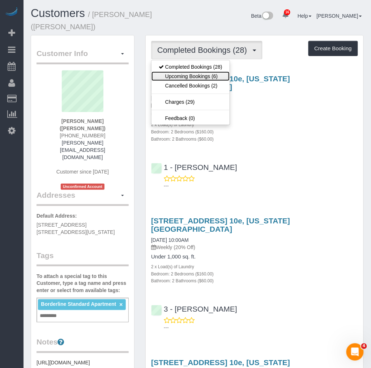
click at [199, 76] on link "Upcoming Bookings (6)" at bounding box center [190, 76] width 78 height 9
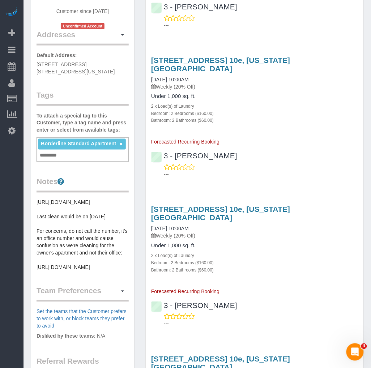
scroll to position [120, 0]
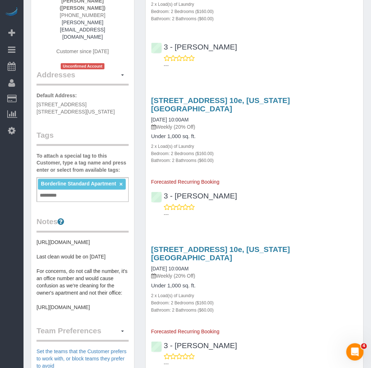
click at [82, 177] on div "Borderline Standard Apartment × Add a tag" at bounding box center [83, 189] width 92 height 25
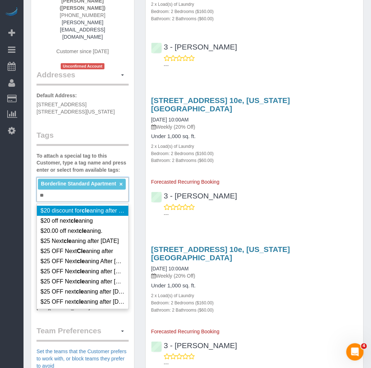
type input "*"
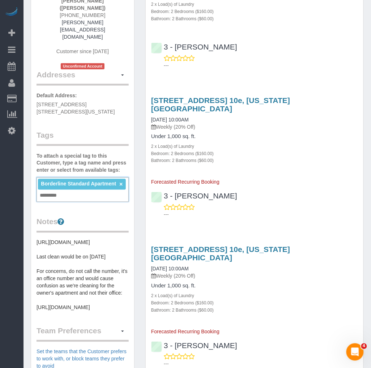
scroll to position [161, 0]
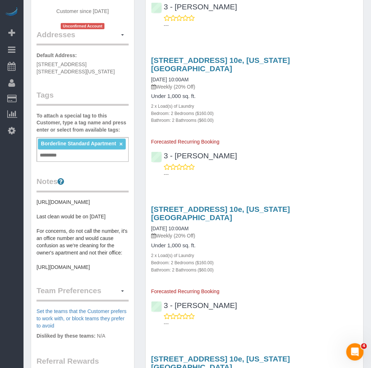
click at [88, 225] on pre "https://www.zillow.com/homedetails/501-E-74th-St-APT-10E-New-York-NY-10021/2087…" at bounding box center [83, 235] width 92 height 72
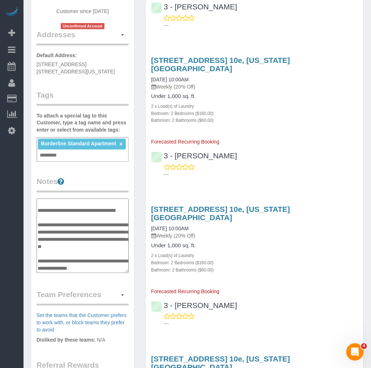
scroll to position [0, 0]
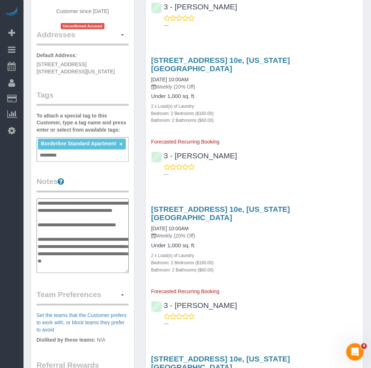
click at [63, 90] on legend "Tags" at bounding box center [83, 98] width 92 height 16
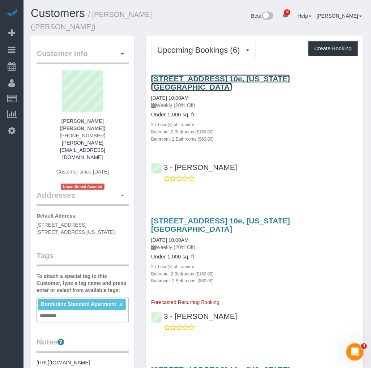
click at [201, 77] on link "501 East 74th Street, Apt. 10e, New York, NY 10021" at bounding box center [220, 82] width 139 height 17
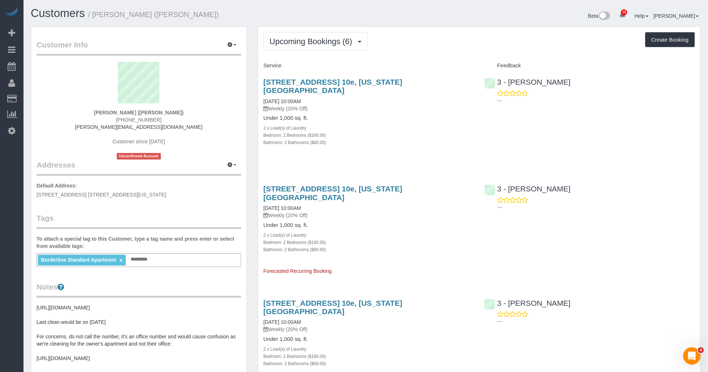
click at [177, 266] on div "Borderline Standard Apartment × Add a tag" at bounding box center [139, 260] width 205 height 14
drag, startPoint x: 144, startPoint y: 328, endPoint x: 34, endPoint y: 328, distance: 109.5
click at [34, 328] on div "Customer Info Edit Contact Info Send Message Email Preferences Special Sales Ta…" at bounding box center [138, 291] width 215 height 529
copy pre "Last clean would be on September 28th, 2025"
click at [160, 261] on div "Borderline Standard Apartment × Add a tag" at bounding box center [139, 260] width 205 height 14
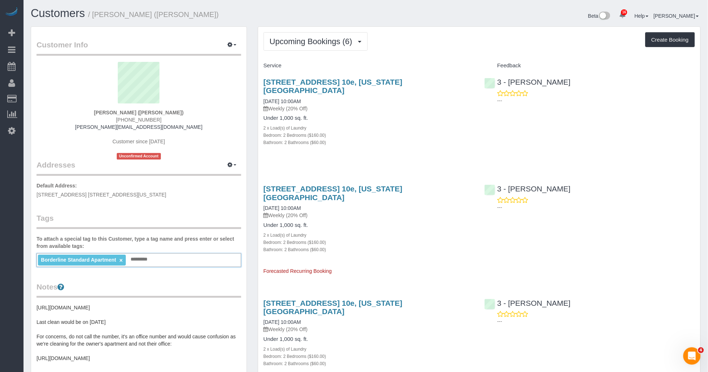
paste input "**********"
type input "**********"
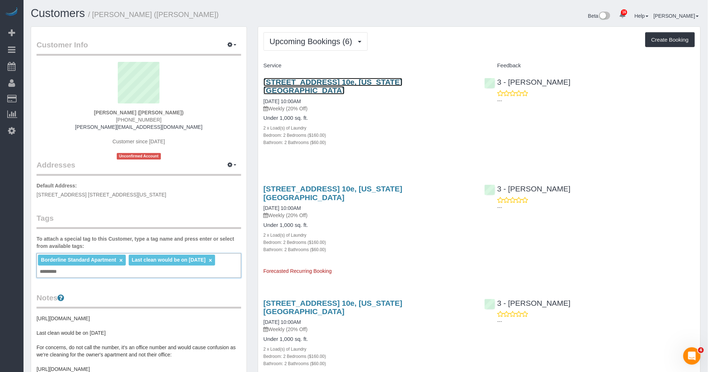
click at [366, 86] on link "501 East 74th Street, Apt. 10e, New York, NY 10021" at bounding box center [333, 86] width 139 height 17
click at [132, 262] on span "Last clean would be on September 28th, 2025" at bounding box center [169, 260] width 74 height 6
drag, startPoint x: 135, startPoint y: 271, endPoint x: 139, endPoint y: 271, distance: 4.0
click at [136, 262] on span "Last clean would be on September 28th, 2025" at bounding box center [169, 260] width 74 height 6
click at [151, 262] on ng-include "Last clean would be on September 28th, 2025 ×" at bounding box center [172, 260] width 81 height 6
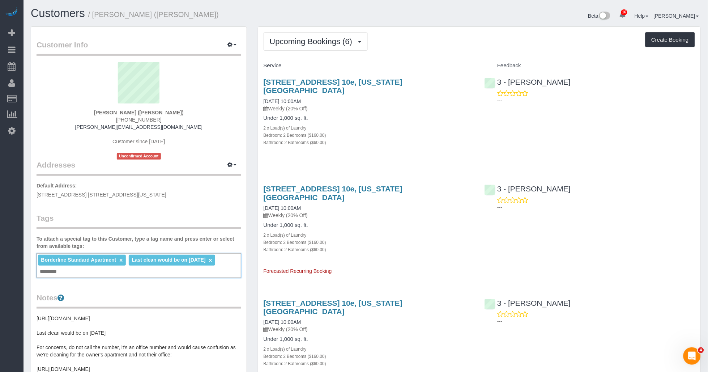
click at [209, 263] on link "×" at bounding box center [210, 260] width 3 height 6
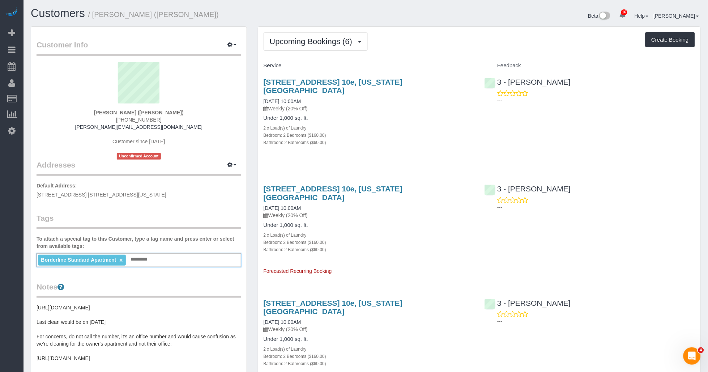
paste input "**********"
type input "**********"
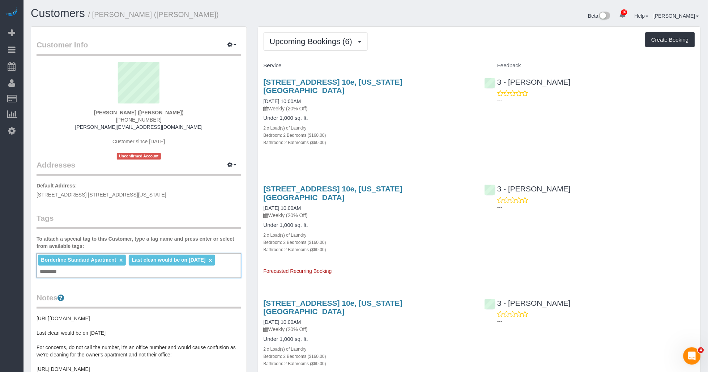
click at [191, 305] on legend "Notes" at bounding box center [139, 300] width 205 height 16
click at [321, 82] on link "501 East 74th Street, Apt. 10e, New York, NY 10021" at bounding box center [333, 86] width 139 height 17
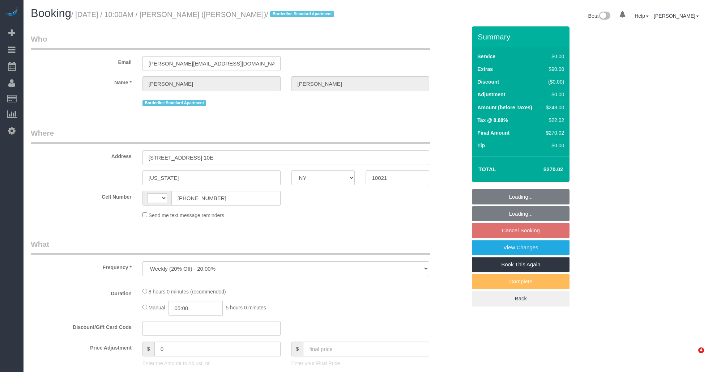
select select "NY"
select select "string:[GEOGRAPHIC_DATA]"
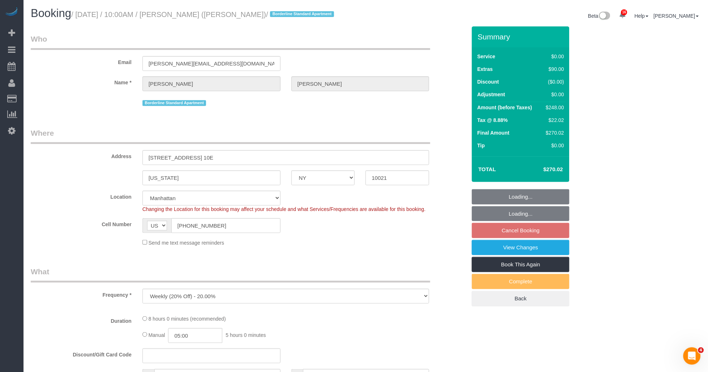
select select "object:770"
select select "string:stripe-pm_1R58S94VGloSiKo7oTDM75CS"
select select "2"
select select "spot3"
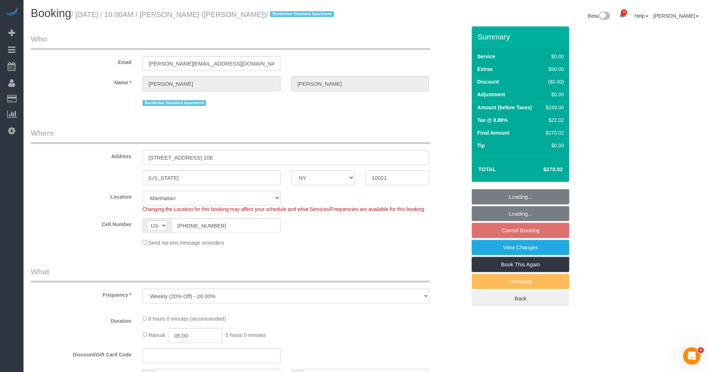
select select "number:57"
select select "number:73"
select select "number:15"
select select "number:6"
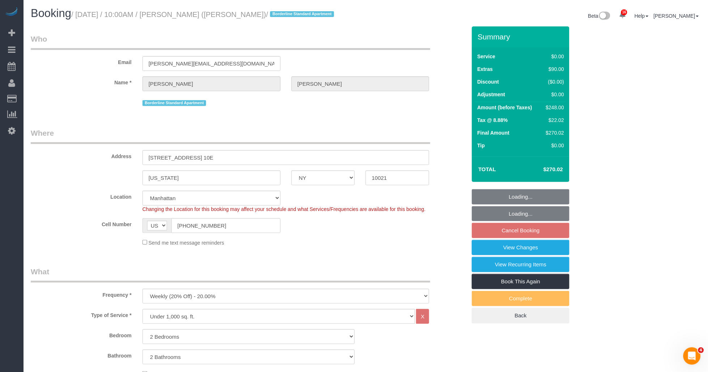
select select "2"
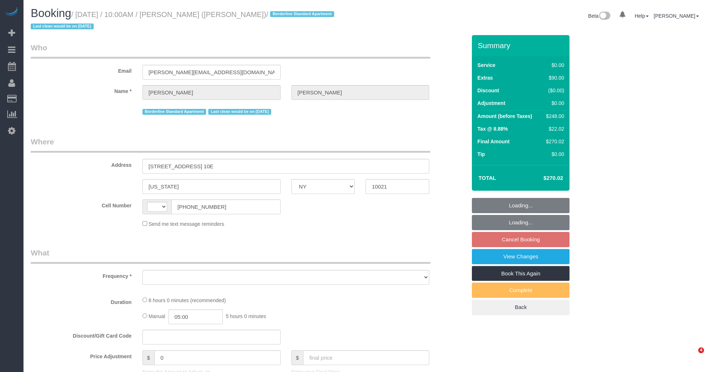
select select "NY"
select select "string:stripe-pm_1R58S94VGloSiKo7oTDM75CS"
select select "2"
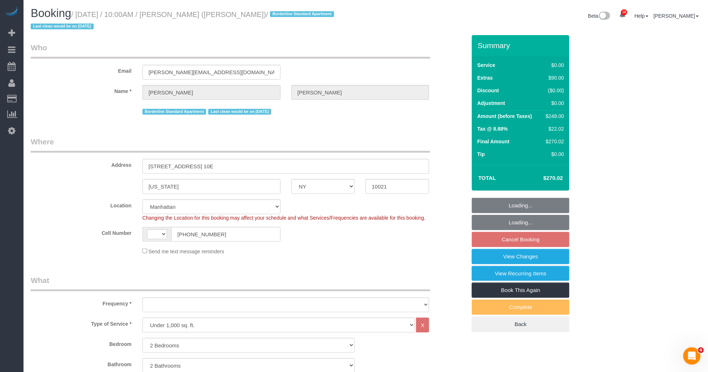
select select "string:[GEOGRAPHIC_DATA]"
select select "object:875"
select select "spot3"
select select "number:57"
select select "number:73"
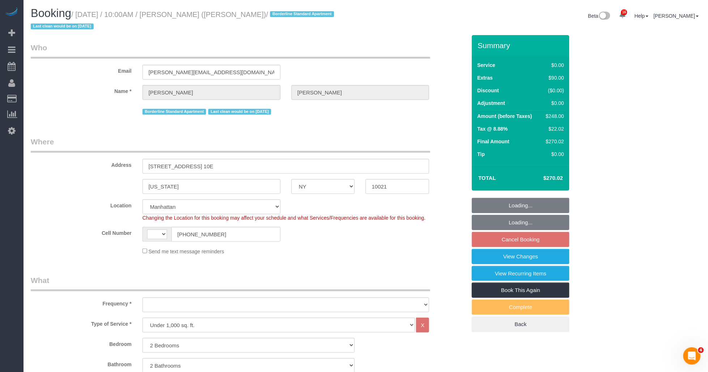
select select "number:15"
select select "number:6"
select select "2"
select select "object:1488"
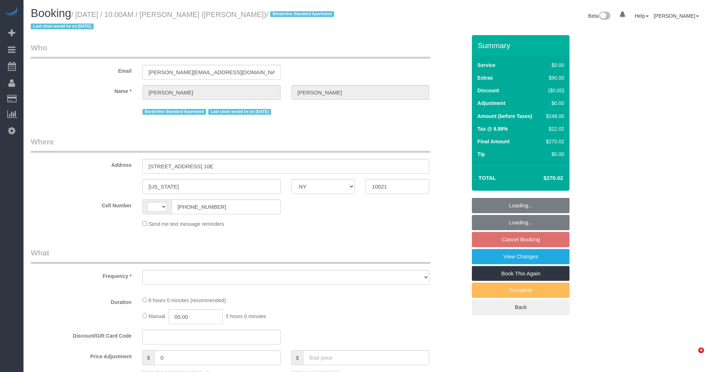
select select "NY"
select select "string:[GEOGRAPHIC_DATA]"
select select "object:768"
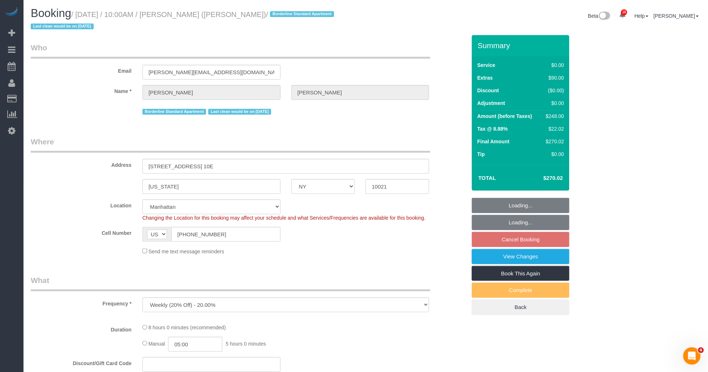
select select "string:stripe-pm_1R58S94VGloSiKo7oTDM75CS"
select select "spot3"
select select "number:57"
select select "number:73"
select select "number:15"
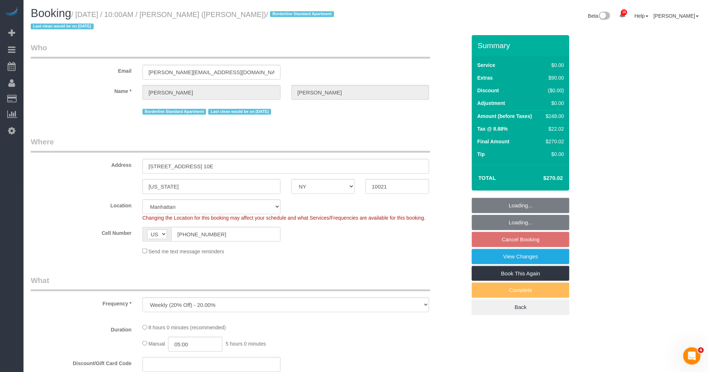
select select "number:6"
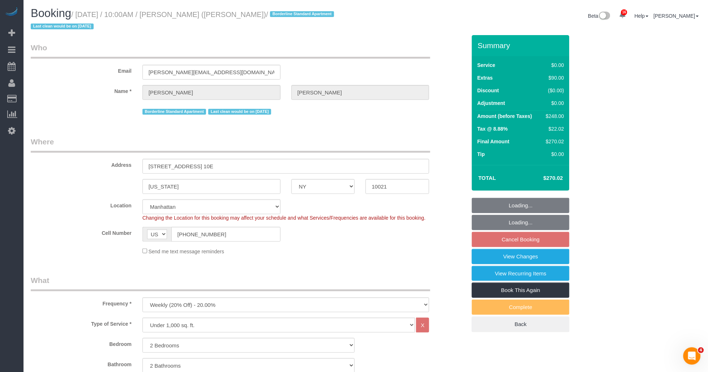
select select "object:1452"
select select "2"
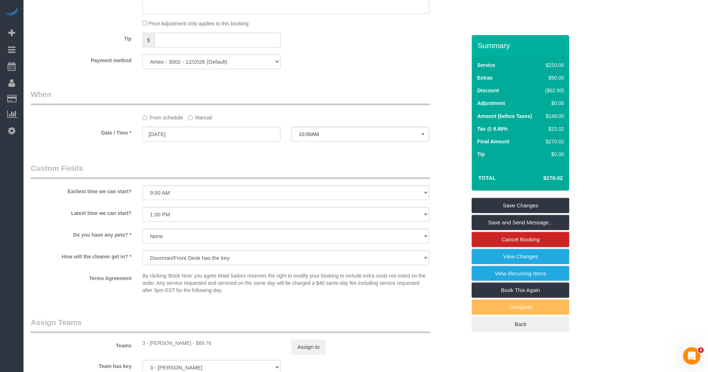
scroll to position [843, 0]
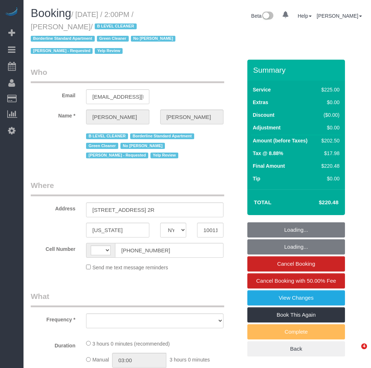
select select "NY"
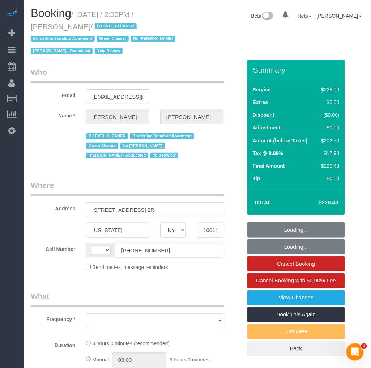
select select "string:[GEOGRAPHIC_DATA]"
select select "object:740"
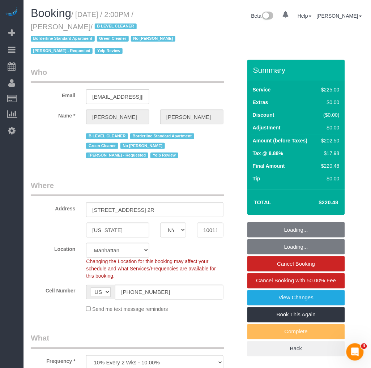
select select "180"
select select "number:89"
select select "number:90"
select select "number:15"
select select "number:5"
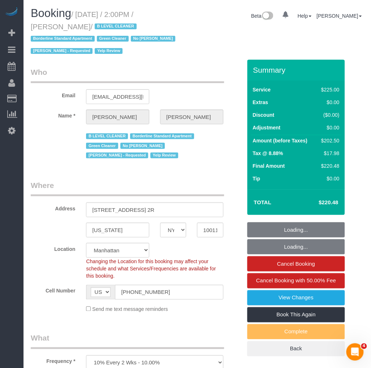
select select "number:21"
select select "string:stripe-pm_1JZ5044VGloSiKo7i4QiPjXD"
select select "object:1040"
drag, startPoint x: 78, startPoint y: 13, endPoint x: 74, endPoint y: 26, distance: 13.4
click at [74, 26] on small "/ [DATE] / 2:00PM / [PERSON_NAME] / B LEVEL CLEANER Borderline Standard Apartme…" at bounding box center [104, 32] width 147 height 45
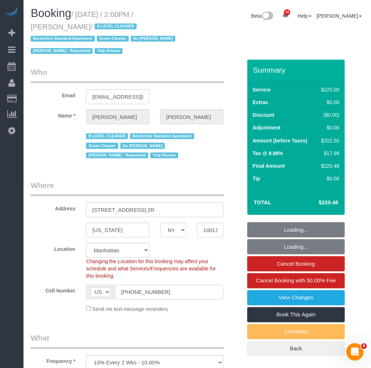
select select "spot1"
copy small "[DATE] / 2:00PM / [PERSON_NAME]"
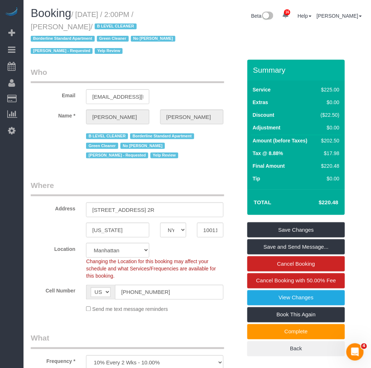
drag, startPoint x: 55, startPoint y: 20, endPoint x: 63, endPoint y: 23, distance: 9.1
click at [55, 20] on h1 "Booking / [DATE] / 2:00PM / [PERSON_NAME] / B LEVEL CLEANER Borderline Standard…" at bounding box center [111, 31] width 161 height 49
drag, startPoint x: 30, startPoint y: 26, endPoint x: 38, endPoint y: 25, distance: 8.0
click at [34, 25] on div "Booking / [DATE] / 2:00PM / [PERSON_NAME] / B LEVEL CLEANER Borderline Standard…" at bounding box center [111, 33] width 172 height 52
drag, startPoint x: 38, startPoint y: 25, endPoint x: 74, endPoint y: 74, distance: 61.0
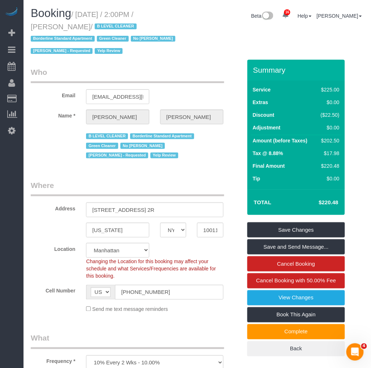
click at [74, 78] on legend "Who" at bounding box center [127, 75] width 193 height 16
drag, startPoint x: 74, startPoint y: 25, endPoint x: 31, endPoint y: 25, distance: 42.7
click at [31, 25] on small "/ [DATE] / 2:00PM / [PERSON_NAME] / B LEVEL CLEANER Borderline Standard Apartme…" at bounding box center [104, 32] width 147 height 45
copy small "[PERSON_NAME]"
